Goal: Task Accomplishment & Management: Use online tool/utility

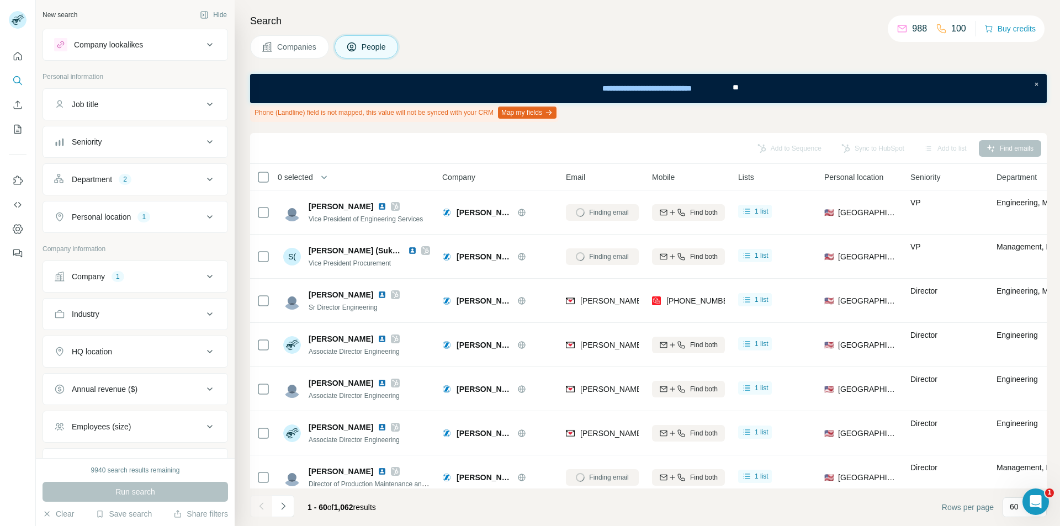
click at [135, 189] on button "Department 2" at bounding box center [135, 179] width 184 height 26
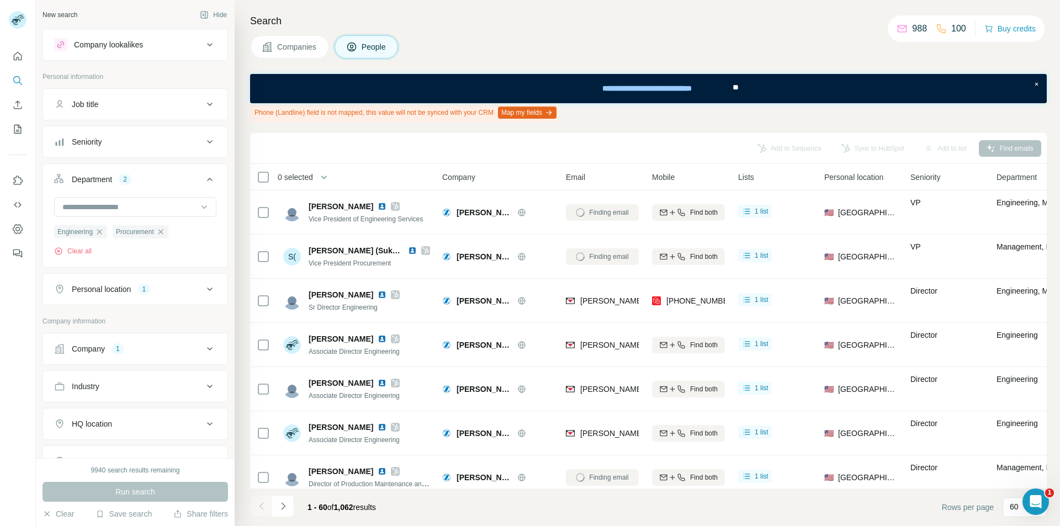
click at [162, 230] on icon "button" at bounding box center [160, 231] width 9 height 9
click at [99, 231] on icon "button" at bounding box center [99, 231] width 9 height 9
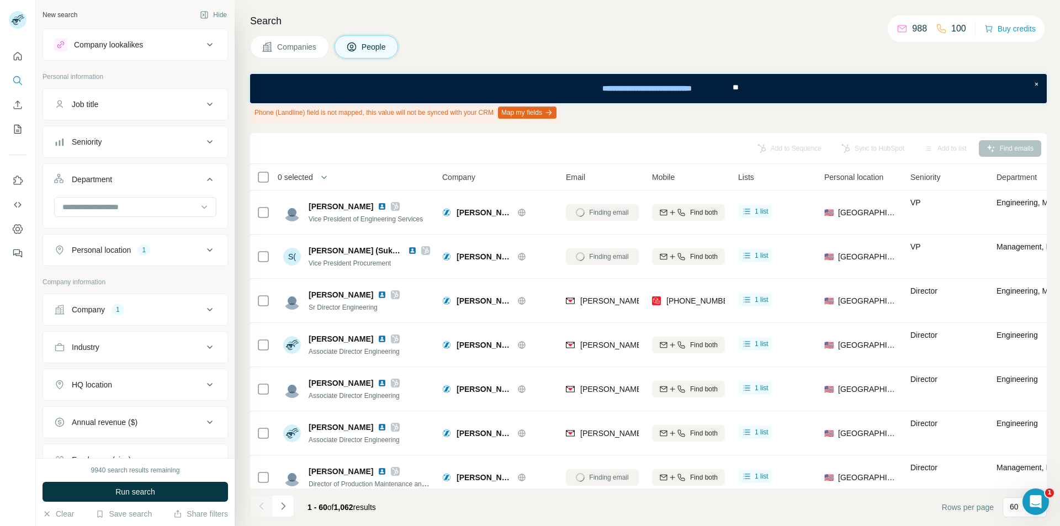
click at [134, 306] on div "Company 1" at bounding box center [128, 309] width 149 height 11
click at [121, 381] on icon "button" at bounding box center [117, 381] width 9 height 9
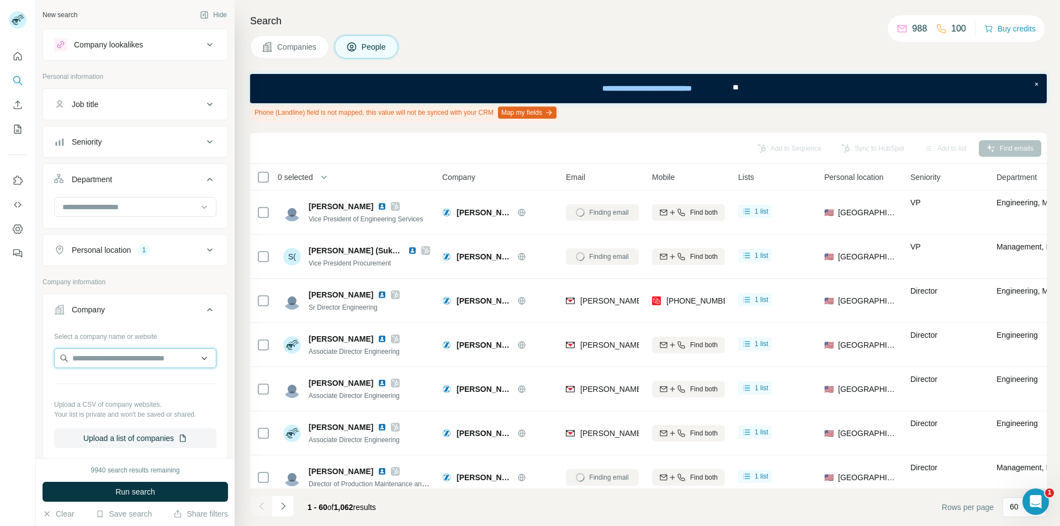
click at [110, 363] on input "text" at bounding box center [135, 358] width 162 height 20
type input "**********"
click at [119, 381] on p "Burst Diagnostics" at bounding box center [116, 382] width 60 height 11
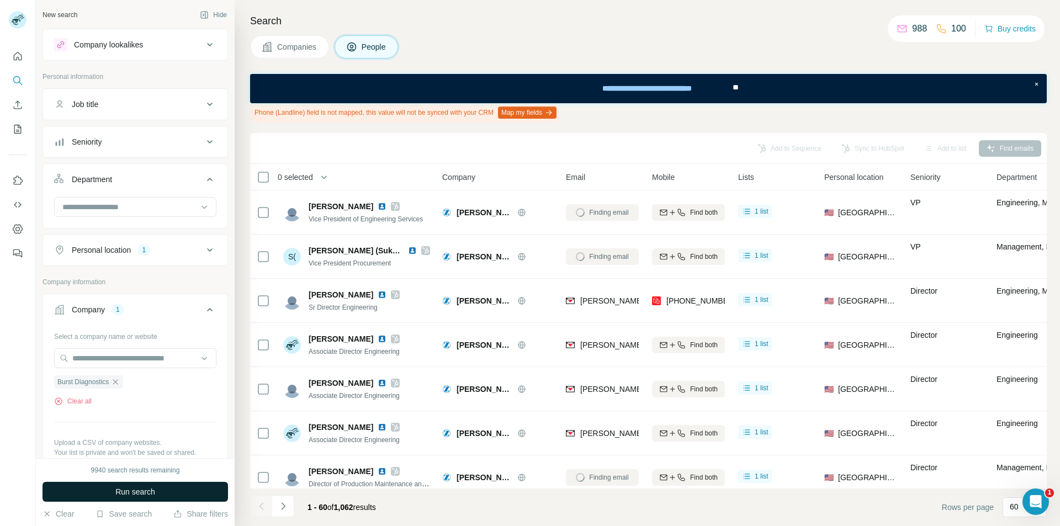
click at [140, 492] on span "Run search" at bounding box center [135, 491] width 40 height 11
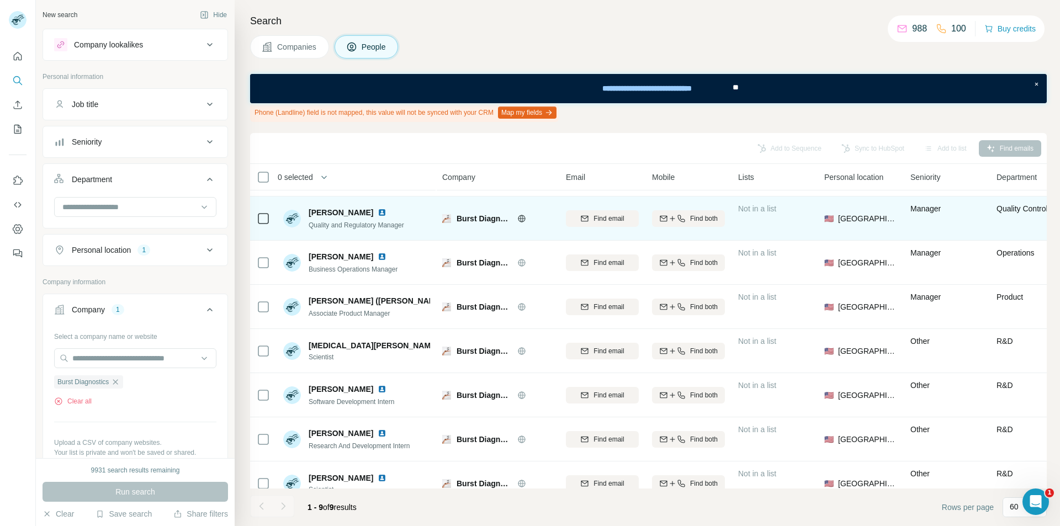
scroll to position [105, 0]
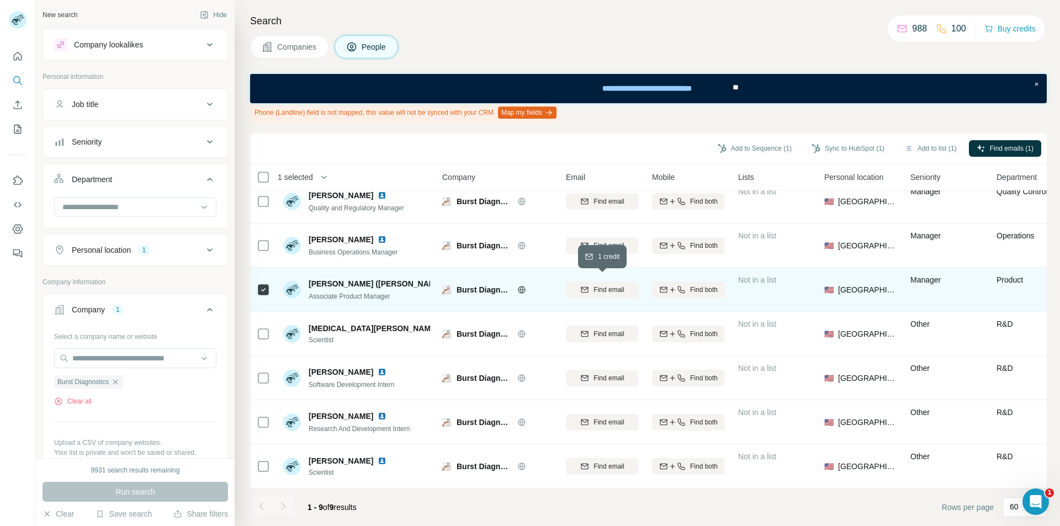
click at [587, 285] on icon "button" at bounding box center [584, 289] width 9 height 9
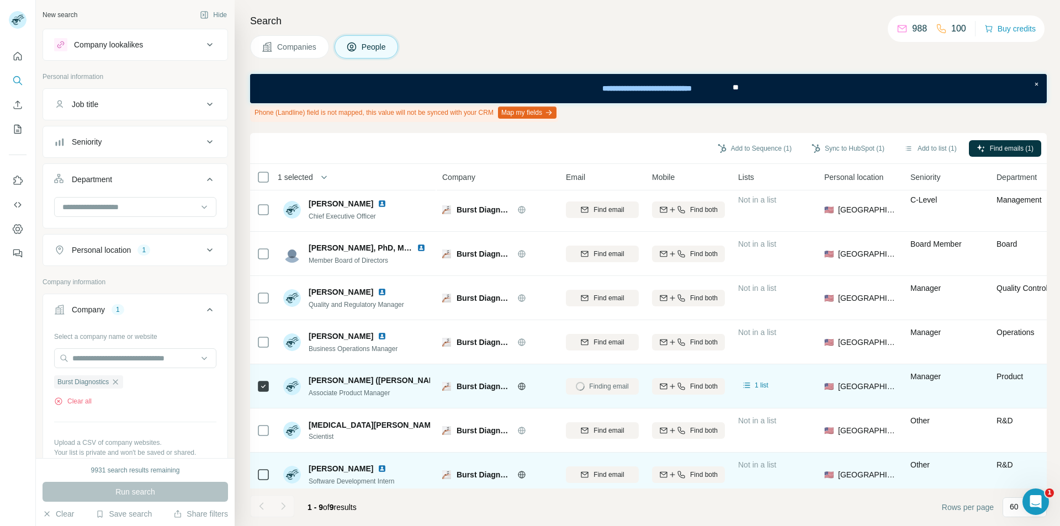
scroll to position [0, 0]
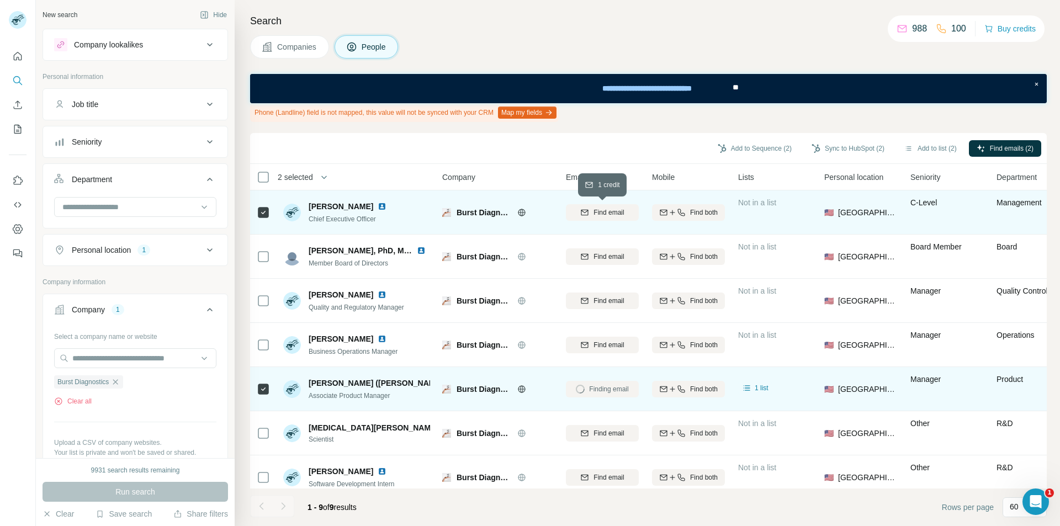
click at [596, 210] on span "Find email" at bounding box center [608, 213] width 30 height 10
click at [687, 215] on div "Find both" at bounding box center [688, 213] width 73 height 10
click at [671, 387] on icon "button" at bounding box center [672, 389] width 9 height 9
click at [841, 150] on button "Sync to HubSpot (2)" at bounding box center [848, 148] width 88 height 17
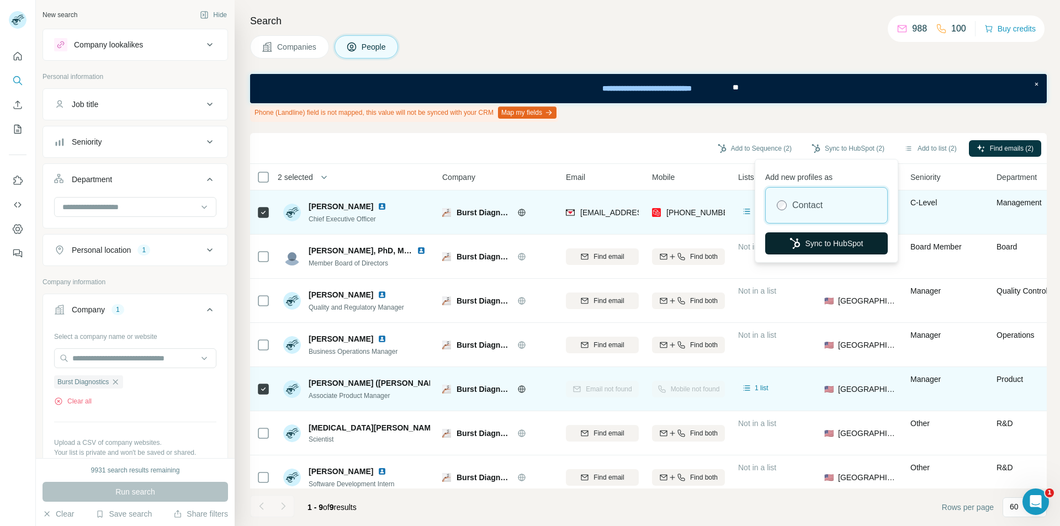
click at [811, 240] on button "Sync to HubSpot" at bounding box center [826, 243] width 123 height 22
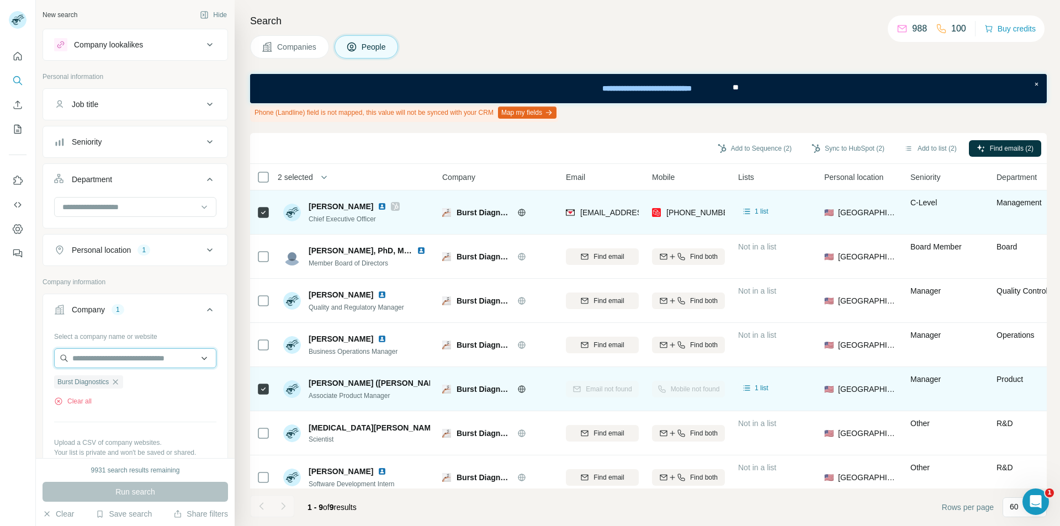
click at [110, 365] on input "text" at bounding box center [135, 358] width 162 height 20
drag, startPoint x: 127, startPoint y: 412, endPoint x: 122, endPoint y: 410, distance: 5.9
click at [125, 411] on div "Select a company name or website Burst Diagnostics Clear all Upload a CSV of co…" at bounding box center [135, 406] width 162 height 159
click at [114, 382] on icon "button" at bounding box center [115, 381] width 9 height 9
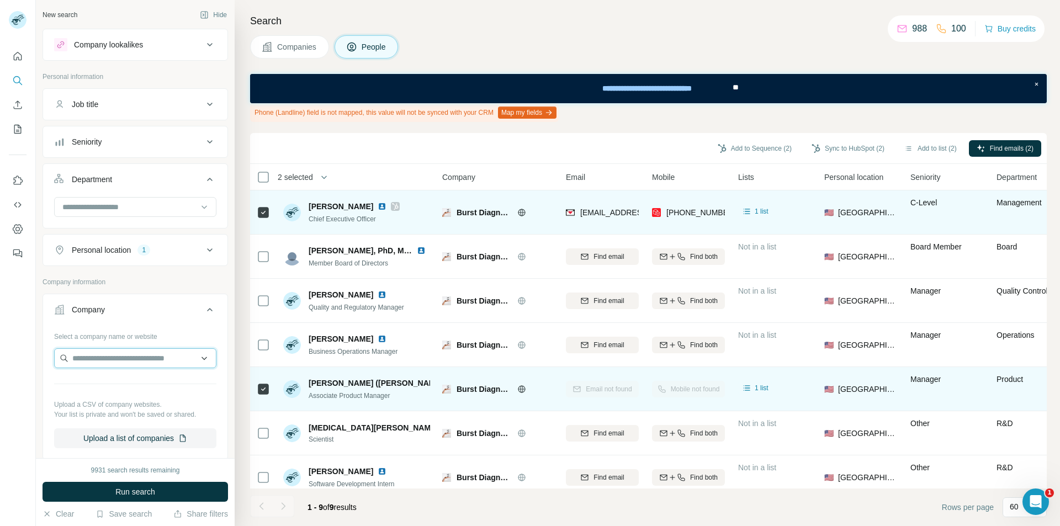
click at [105, 356] on input "text" at bounding box center [135, 358] width 162 height 20
drag, startPoint x: 144, startPoint y: 361, endPoint x: 53, endPoint y: 365, distance: 91.2
click at [53, 365] on div "**********" at bounding box center [135, 392] width 184 height 130
drag, startPoint x: 124, startPoint y: 358, endPoint x: 34, endPoint y: 357, distance: 90.0
click at [34, 357] on div "**********" at bounding box center [530, 263] width 1060 height 526
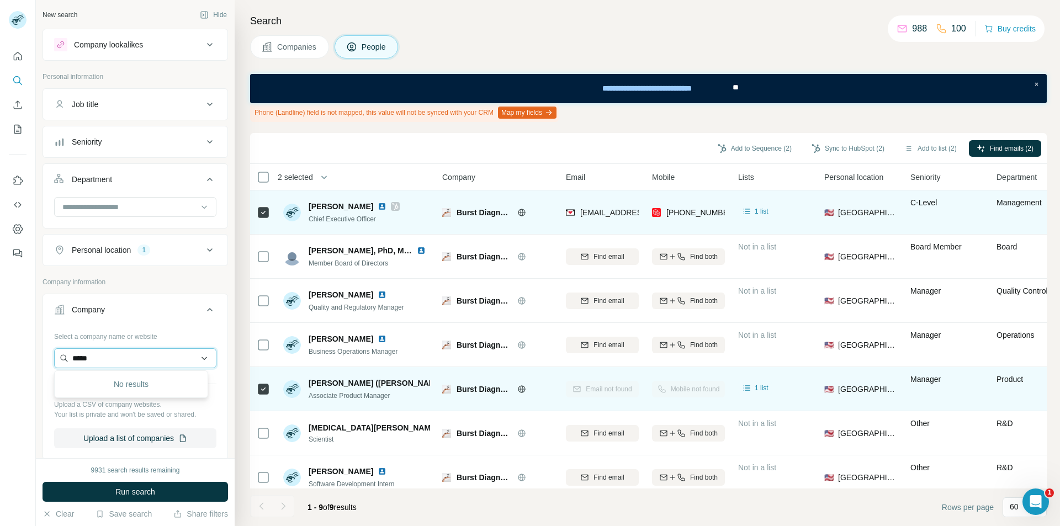
type input "******"
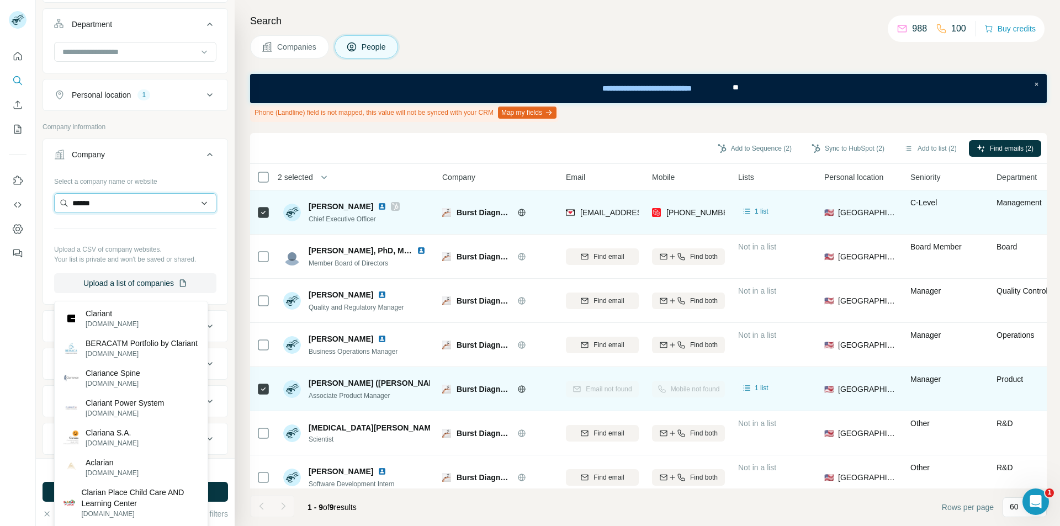
scroll to position [55, 0]
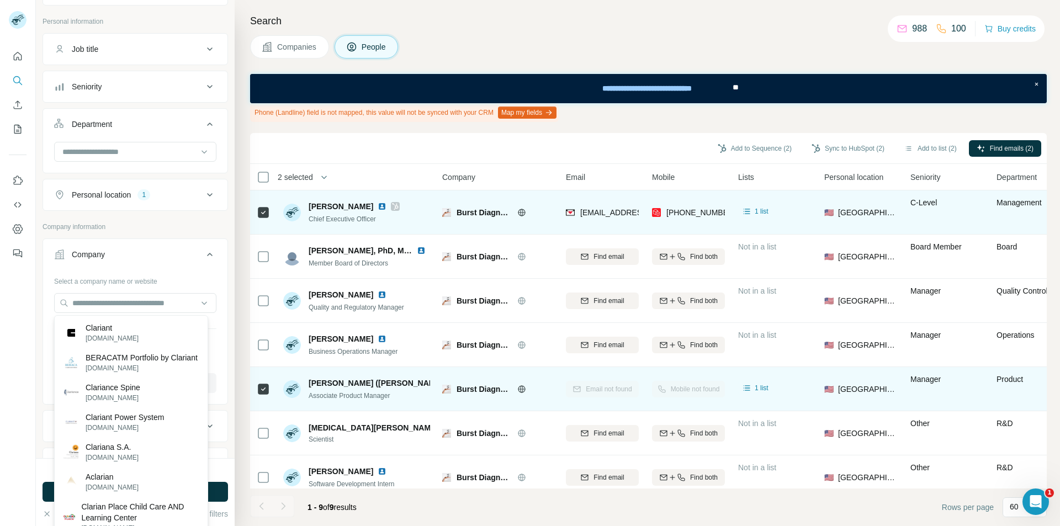
click at [147, 254] on div "Company" at bounding box center [128, 254] width 149 height 11
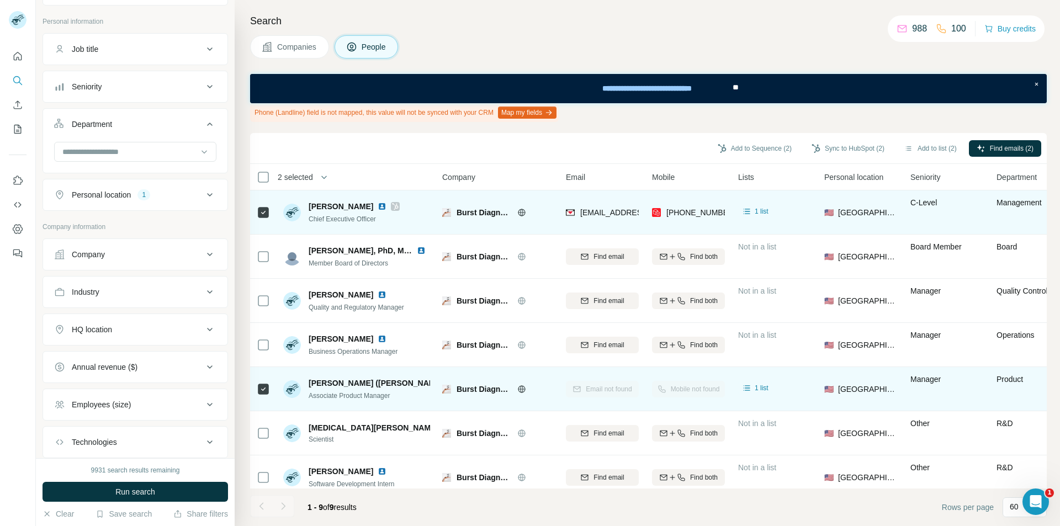
click at [147, 254] on div "Company" at bounding box center [128, 254] width 149 height 11
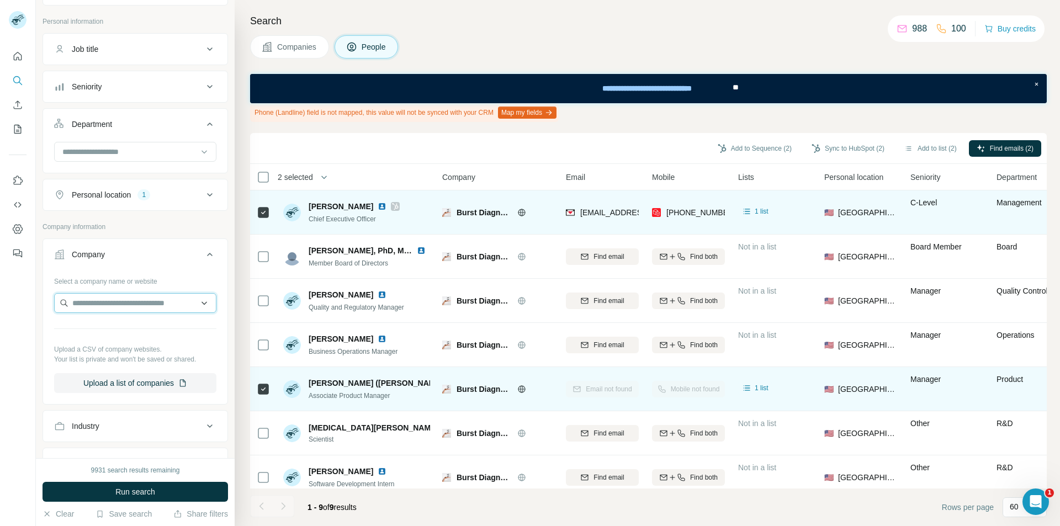
click at [105, 303] on input "text" at bounding box center [135, 303] width 162 height 20
paste input "********"
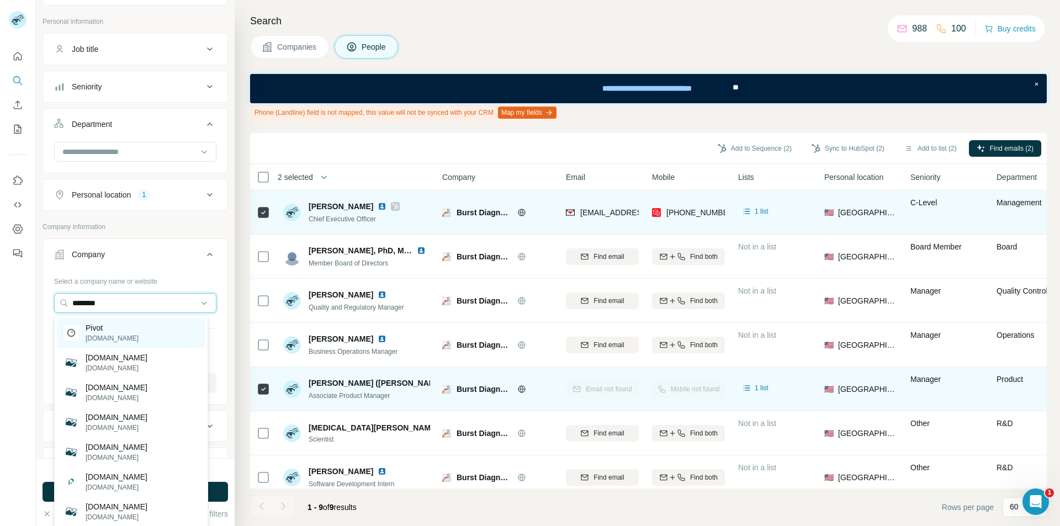
type input "********"
click at [117, 328] on div "Pivot [DOMAIN_NAME]" at bounding box center [131, 333] width 148 height 30
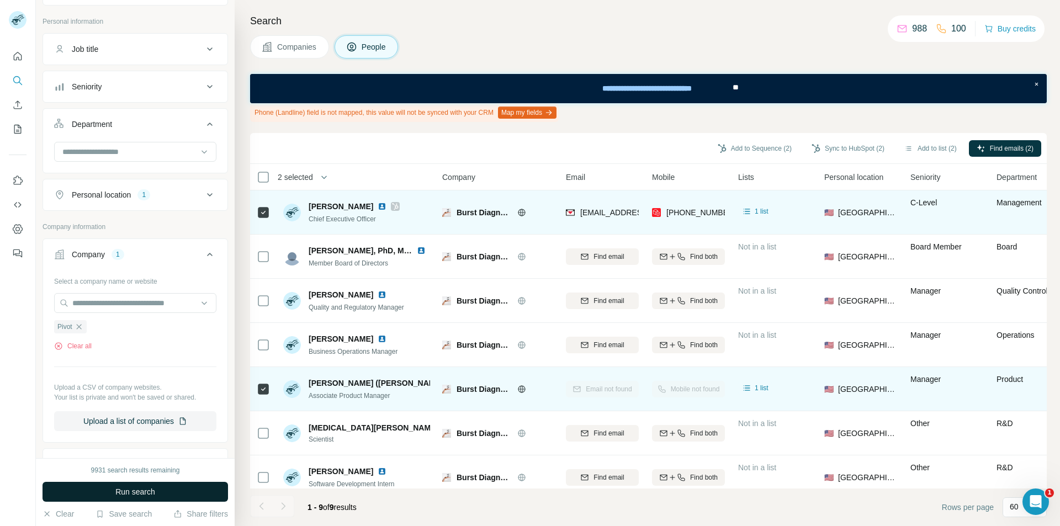
click at [130, 493] on span "Run search" at bounding box center [135, 491] width 40 height 11
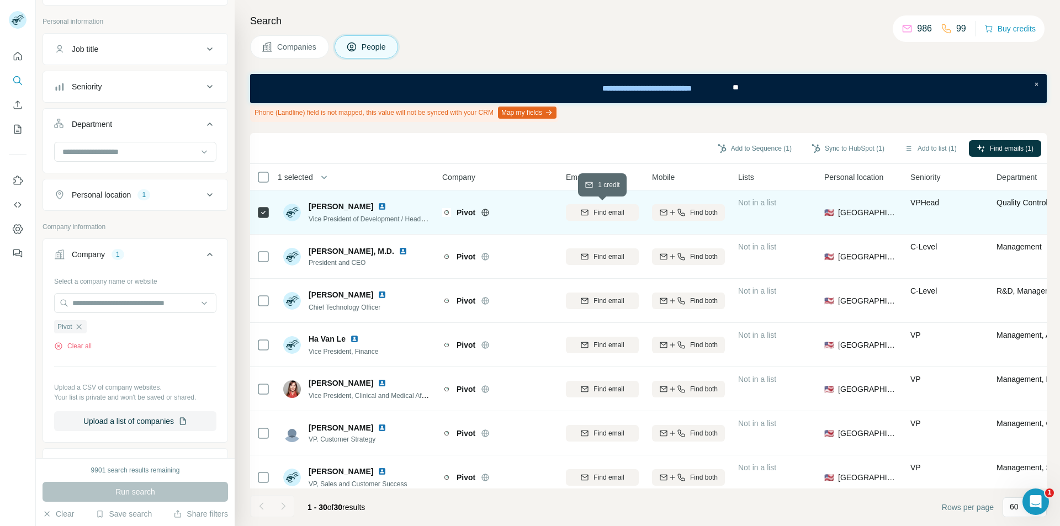
click at [579, 214] on div "Find email" at bounding box center [602, 213] width 73 height 10
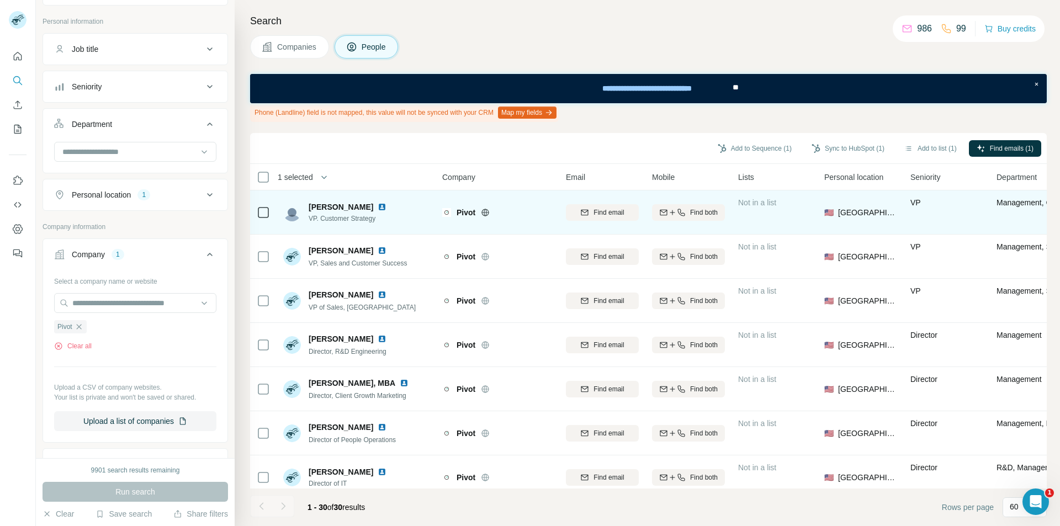
scroll to position [276, 0]
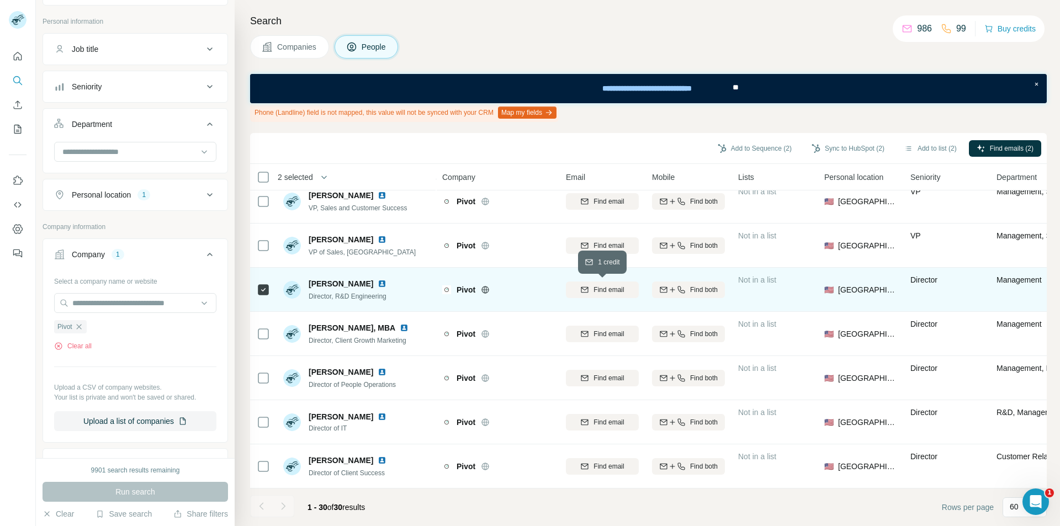
click at [586, 290] on icon "button" at bounding box center [584, 289] width 9 height 9
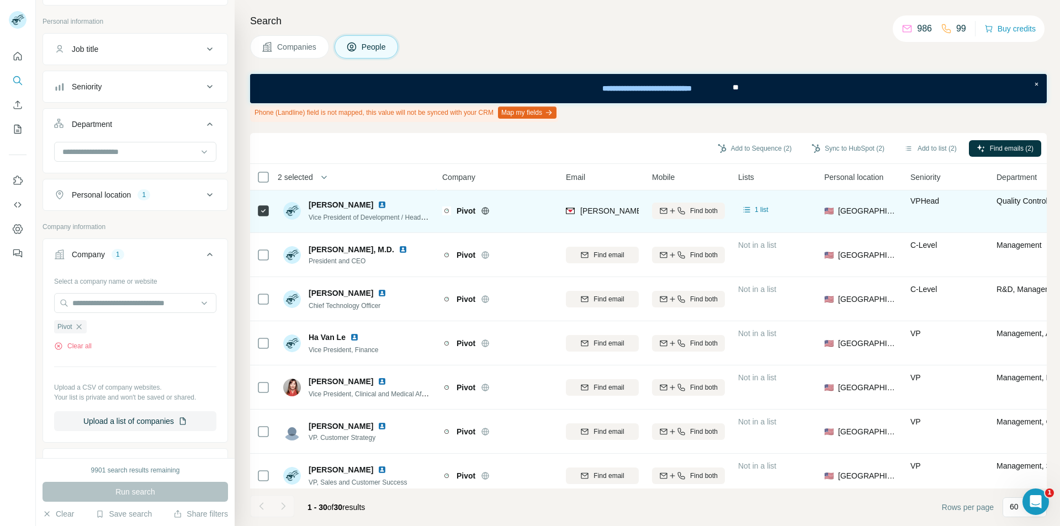
scroll to position [0, 0]
click at [850, 142] on button "Sync to HubSpot (2)" at bounding box center [848, 148] width 88 height 17
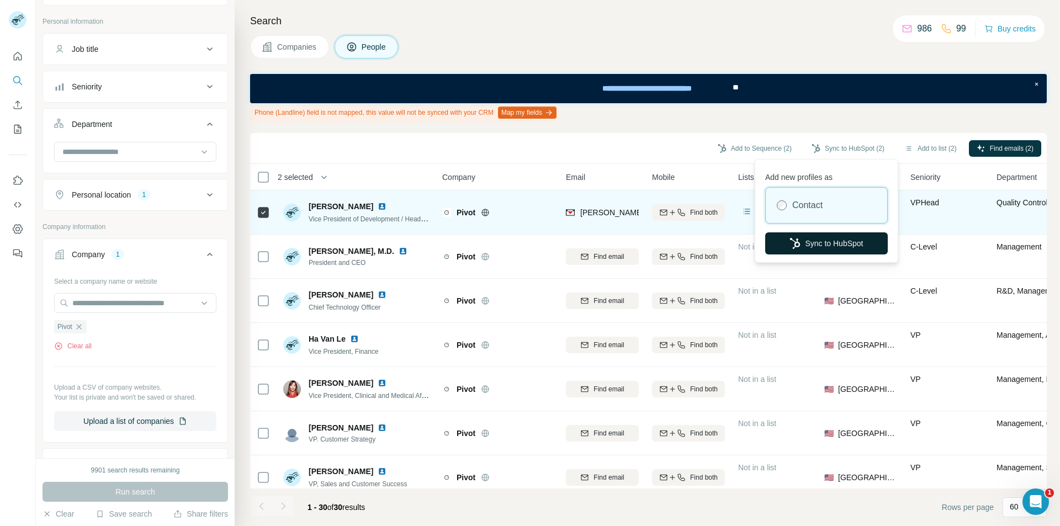
click at [805, 249] on button "Sync to HubSpot" at bounding box center [826, 243] width 123 height 22
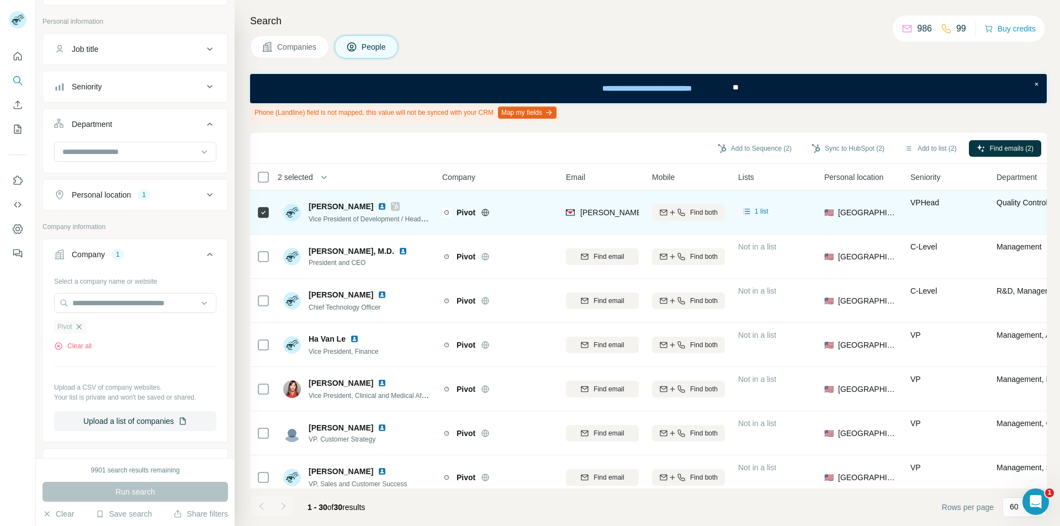
click at [81, 326] on icon "button" at bounding box center [79, 326] width 9 height 9
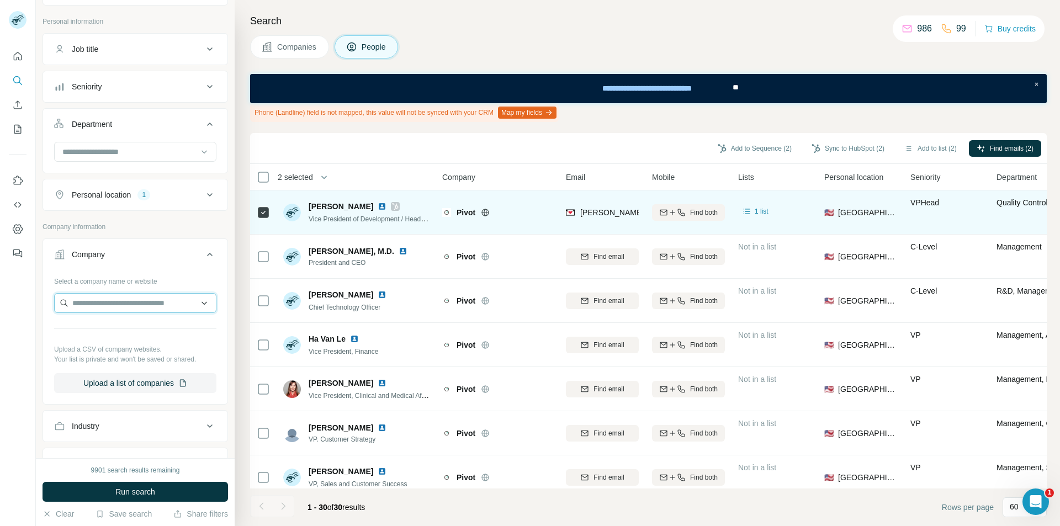
click at [90, 301] on input "text" at bounding box center [135, 303] width 162 height 20
paste input "**********"
type input "**********"
click at [124, 331] on div "Livsmed [DOMAIN_NAME]" at bounding box center [131, 333] width 148 height 30
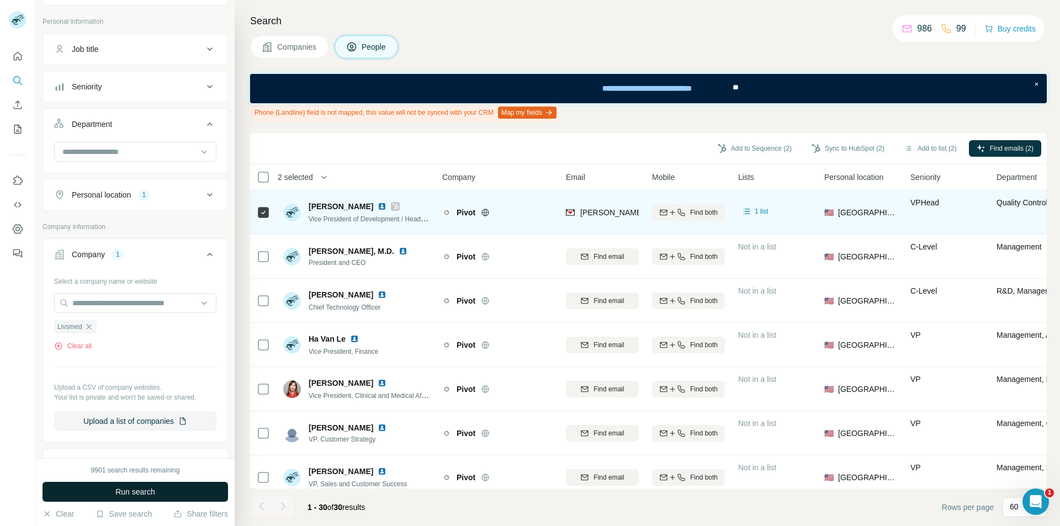
click at [142, 487] on span "Run search" at bounding box center [135, 491] width 40 height 11
